Goal: Task Accomplishment & Management: Complete application form

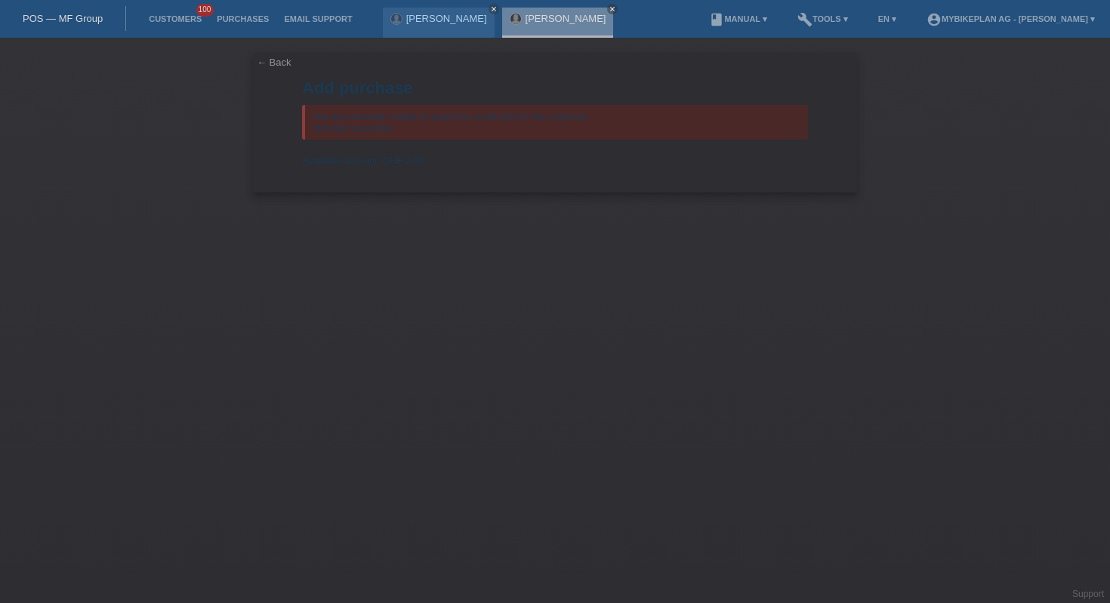
click at [64, 11] on div "POS — MF Group" at bounding box center [63, 18] width 126 height 25
click at [70, 18] on link "POS — MF Group" at bounding box center [63, 18] width 80 height 11
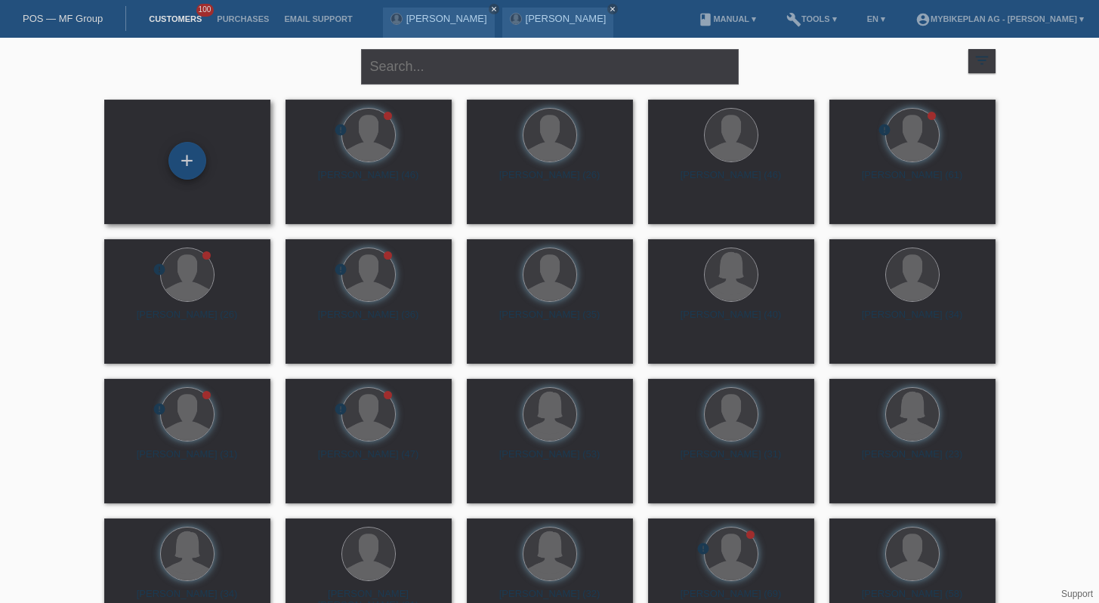
click at [203, 156] on div "+" at bounding box center [187, 161] width 36 height 26
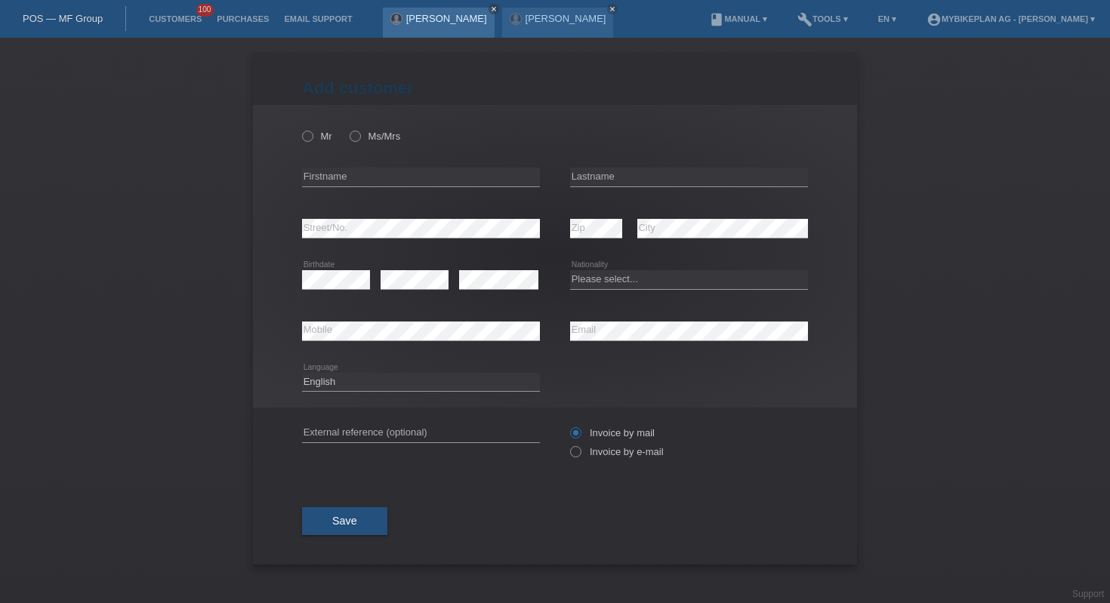
click at [490, 6] on icon "close" at bounding box center [494, 9] width 8 height 8
click at [712, 185] on input "text" at bounding box center [689, 177] width 238 height 19
paste input "Coloni"
type input "Coloni"
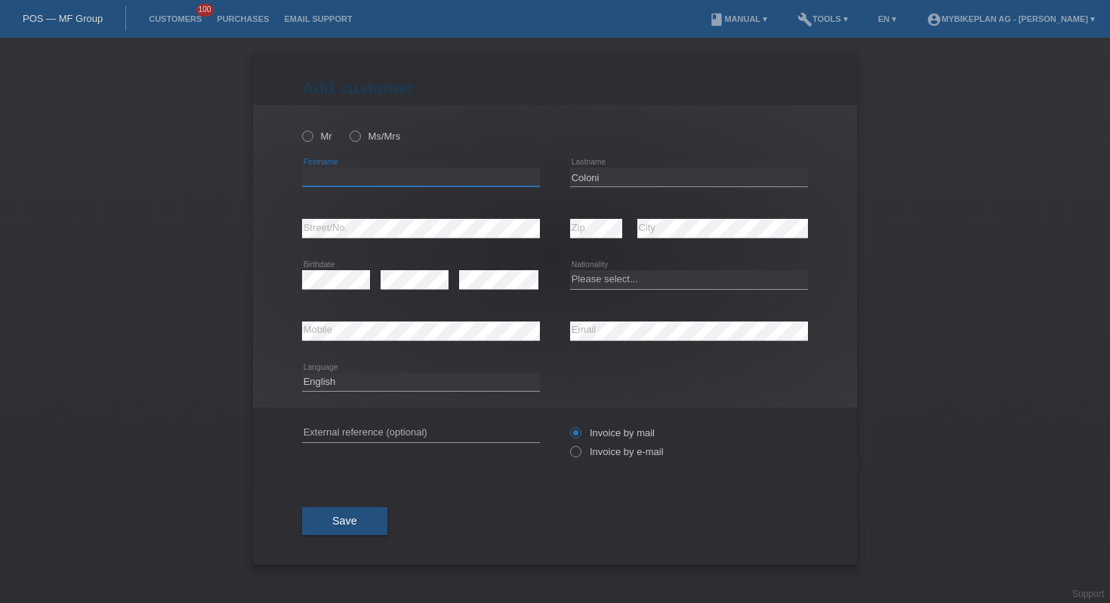
click at [455, 173] on input "text" at bounding box center [421, 177] width 238 height 19
paste input "[PERSON_NAME]"
type input "Manuela"
click at [317, 135] on label "Mr" at bounding box center [317, 136] width 30 height 11
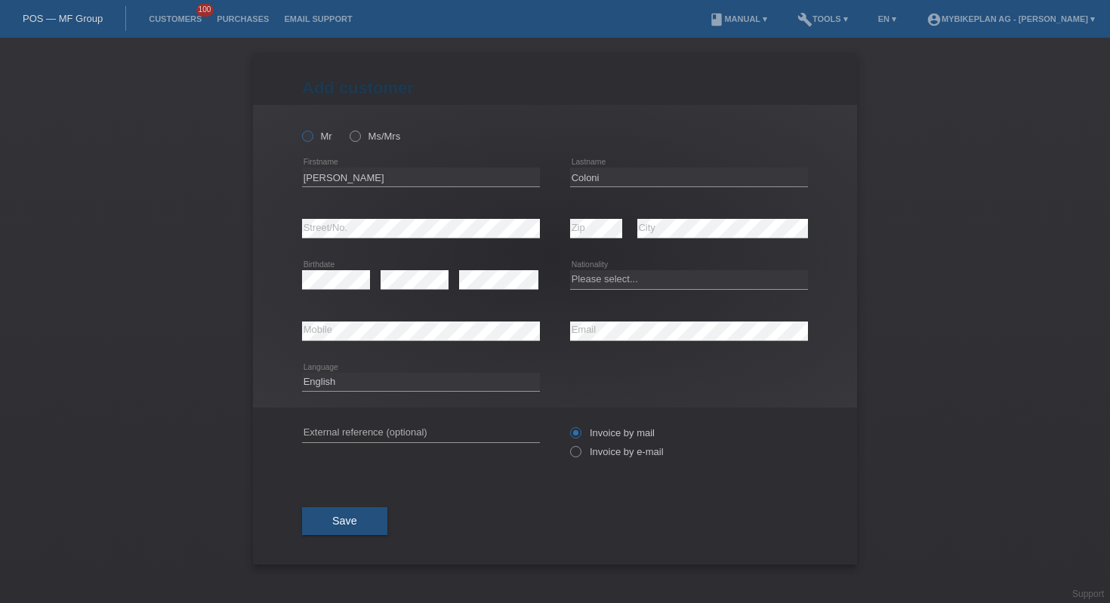
click at [312, 135] on input "Mr" at bounding box center [307, 136] width 10 height 10
radio input "true"
click at [355, 262] on div "error Birthdate" at bounding box center [336, 279] width 68 height 51
click at [689, 270] on div "Please select... Switzerland Austria Germany Liechtenstein ------------ Afghani…" at bounding box center [689, 279] width 238 height 51
click at [686, 279] on select "Please select... Switzerland Austria Germany Liechtenstein ------------ Afghani…" at bounding box center [689, 279] width 238 height 18
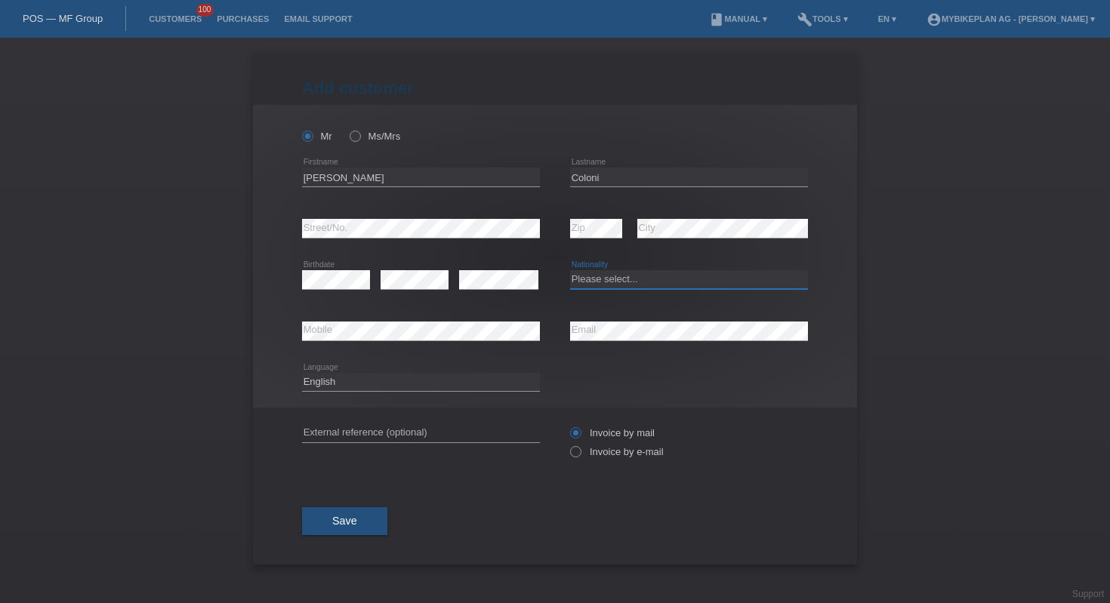
select select "CH"
click at [347, 137] on div "Mr Ms/Mrs" at bounding box center [421, 136] width 238 height 31
click at [347, 128] on icon at bounding box center [347, 128] width 0 height 0
click at [357, 137] on input "Ms/Mrs" at bounding box center [355, 136] width 10 height 10
radio input "true"
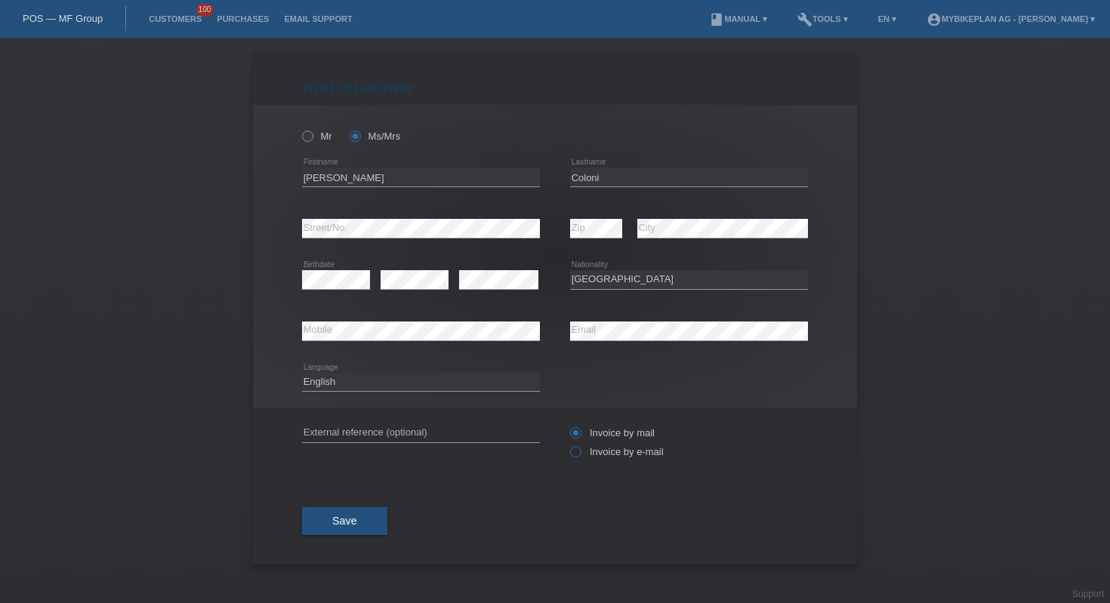
click at [606, 456] on label "Invoice by e-mail" at bounding box center [617, 451] width 94 height 11
click at [580, 456] on input "Invoice by e-mail" at bounding box center [575, 455] width 10 height 19
radio input "true"
click at [344, 533] on button "Save" at bounding box center [344, 521] width 85 height 29
click at [368, 514] on button "Save" at bounding box center [344, 521] width 85 height 29
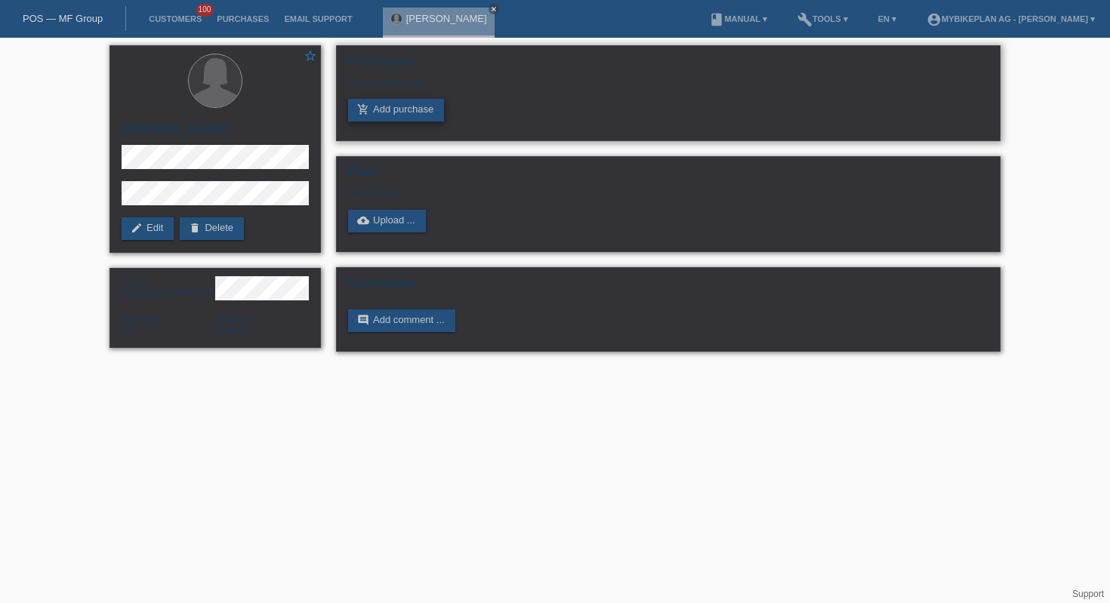
click at [375, 116] on link "add_shopping_cart Add purchase" at bounding box center [396, 110] width 96 height 23
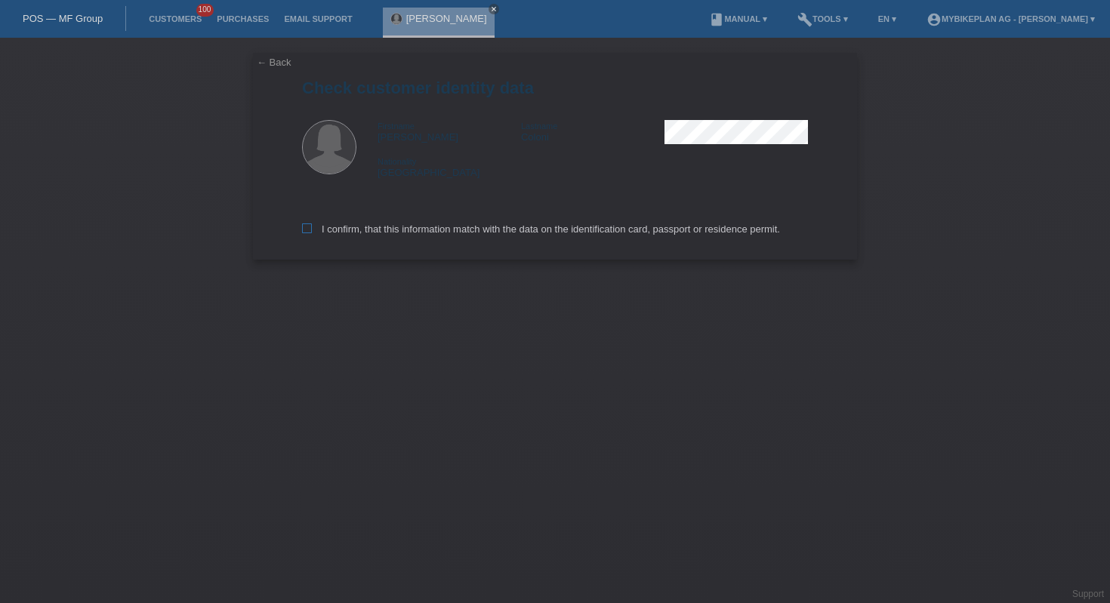
click at [403, 234] on label "I confirm, that this information match with the data on the identification card…" at bounding box center [541, 229] width 478 height 11
click at [312, 233] on input "I confirm, that this information match with the data on the identification card…" at bounding box center [307, 229] width 10 height 10
checkbox input "true"
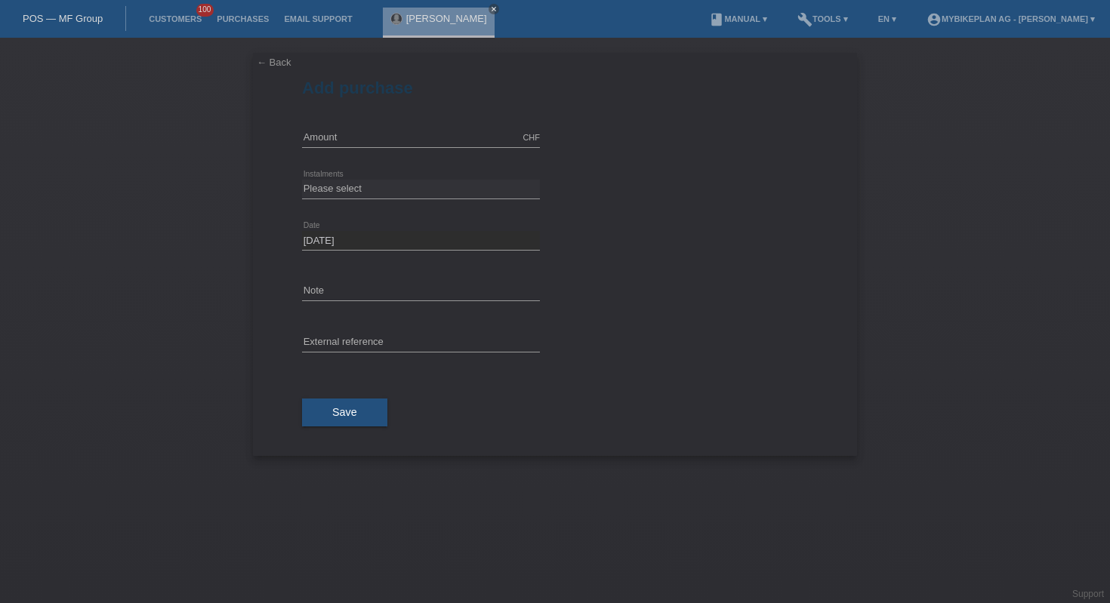
click at [389, 149] on div "CHF error Amount" at bounding box center [421, 138] width 238 height 51
click at [393, 132] on input "text" at bounding box center [421, 137] width 238 height 19
type input "10000.00"
click at [415, 183] on select "Please select 6 instalments 12 instalments 18 instalments 24 instalments 36 ins…" at bounding box center [421, 189] width 238 height 18
select select "488"
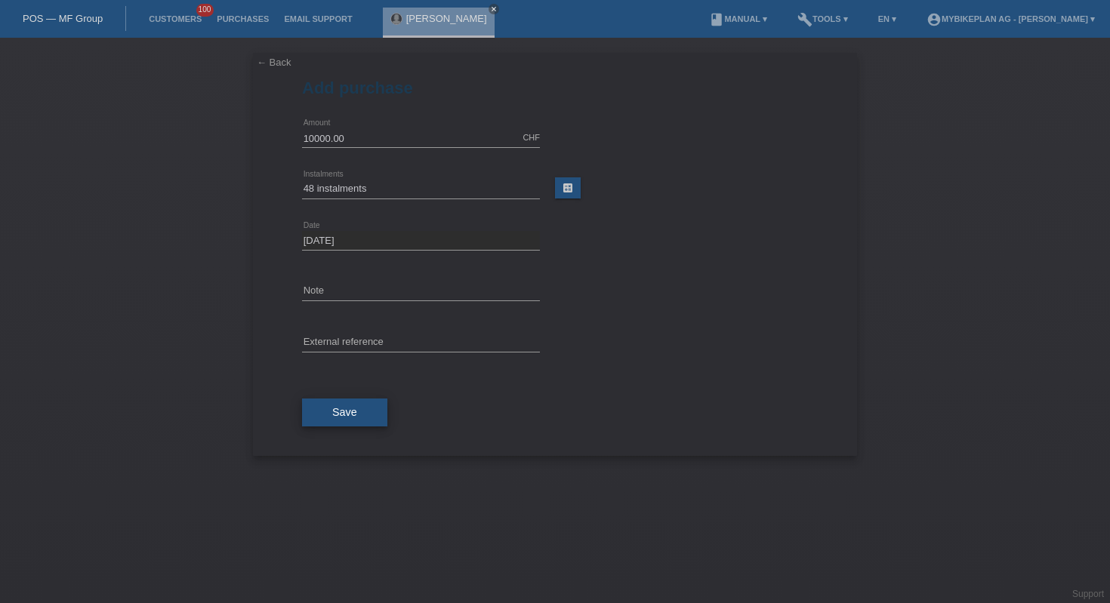
click at [369, 417] on button "Save" at bounding box center [344, 413] width 85 height 29
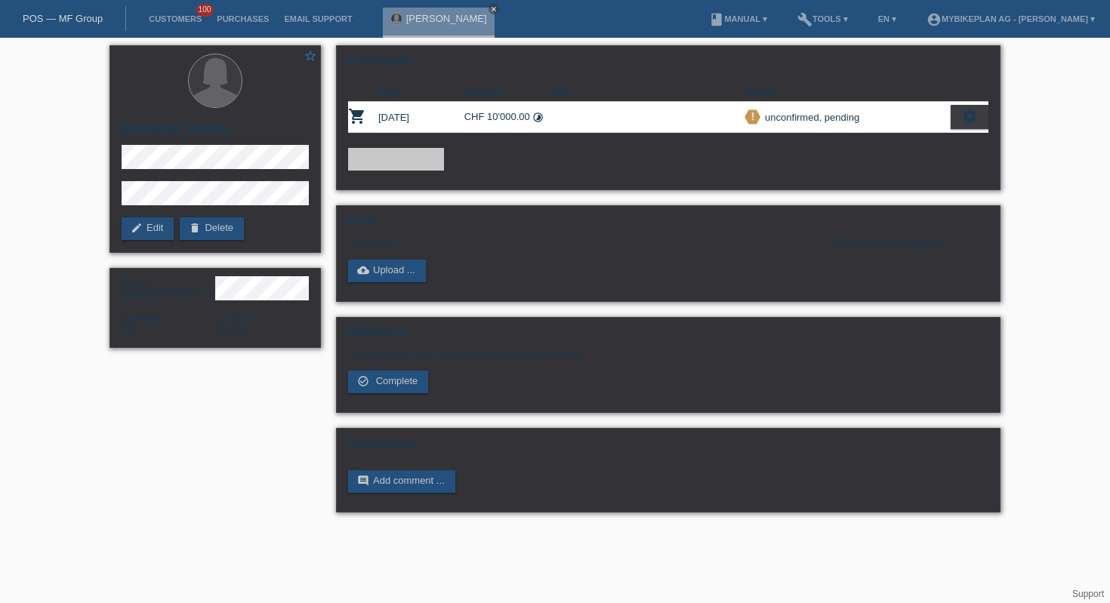
click at [87, 29] on div "POS — MF Group" at bounding box center [63, 18] width 126 height 25
click at [85, 23] on link "POS — MF Group" at bounding box center [63, 18] width 80 height 11
